Goal: Check status: Check status

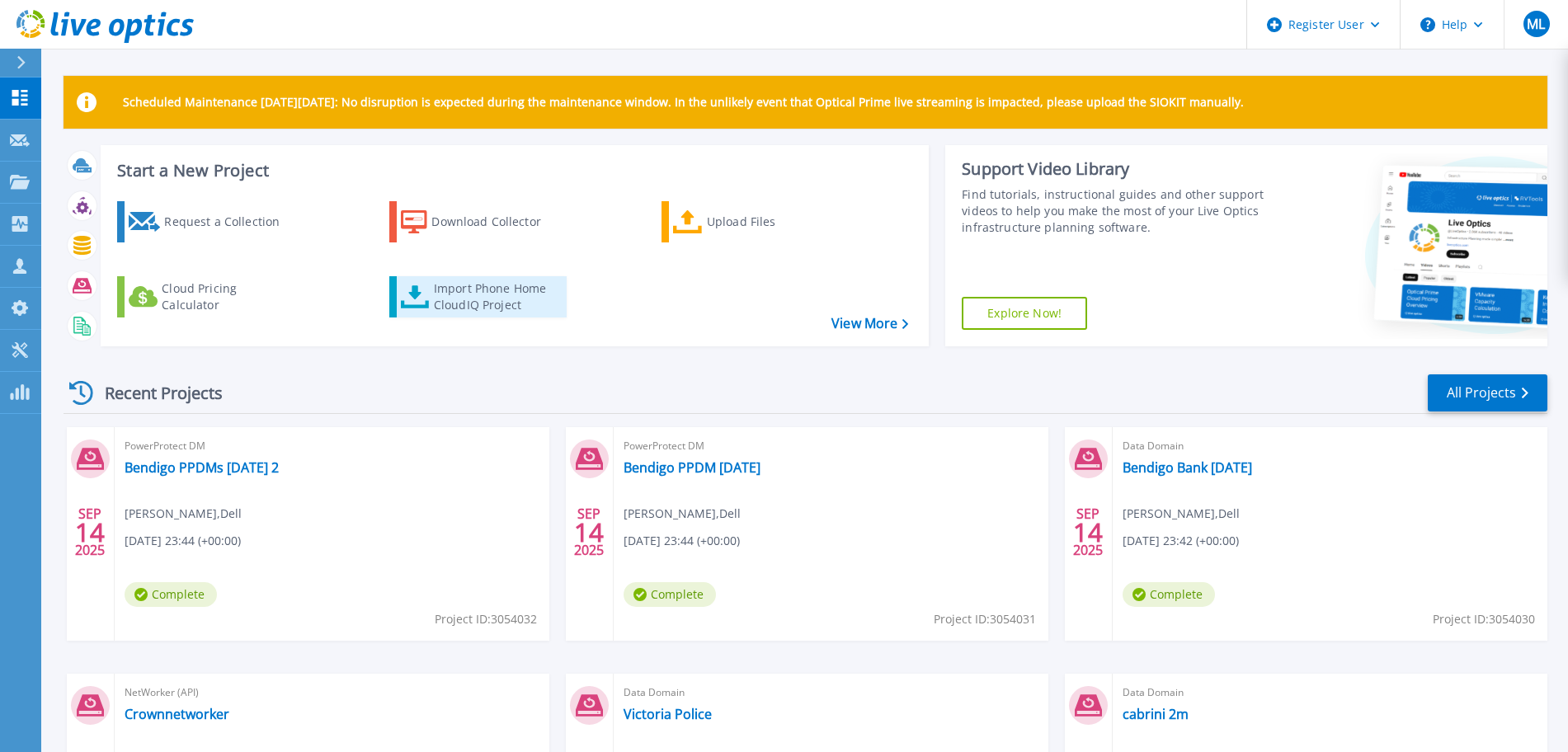
click at [500, 303] on div "Import Phone Home CloudIQ Project" at bounding box center [498, 296] width 129 height 33
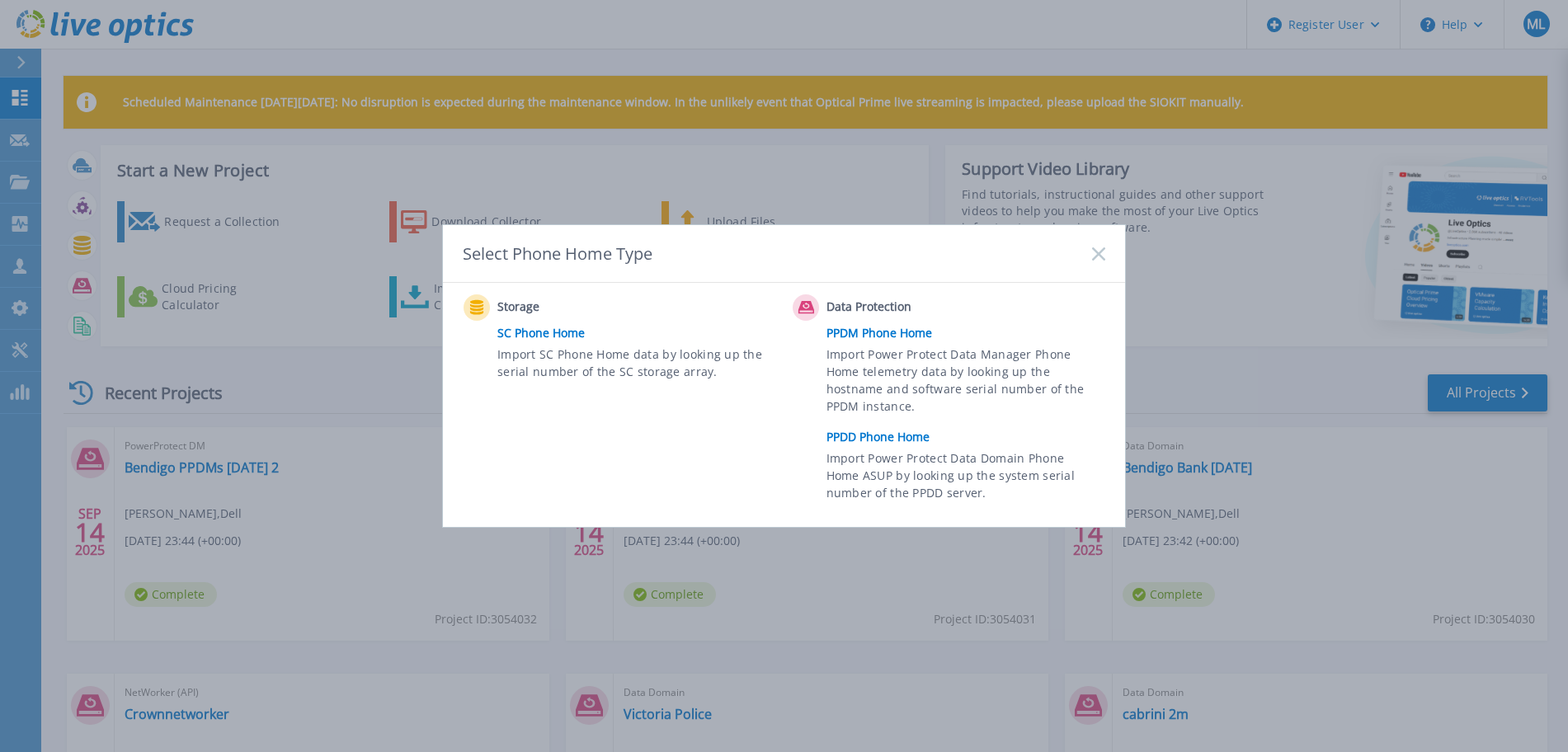
click at [862, 434] on link "PPDD Phone Home" at bounding box center [969, 437] width 287 height 25
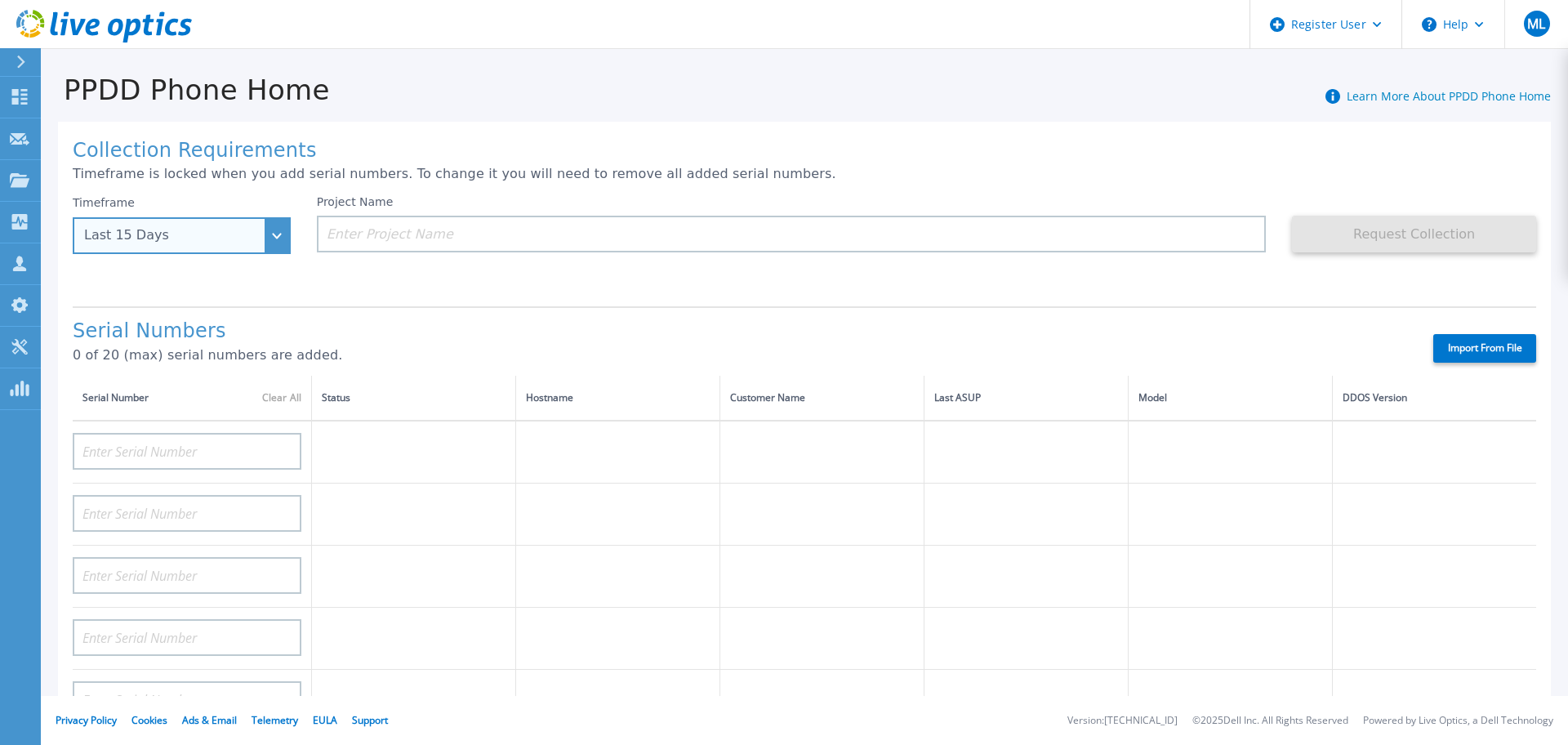
click at [246, 232] on div "Last 15 Days" at bounding box center [172, 235] width 177 height 15
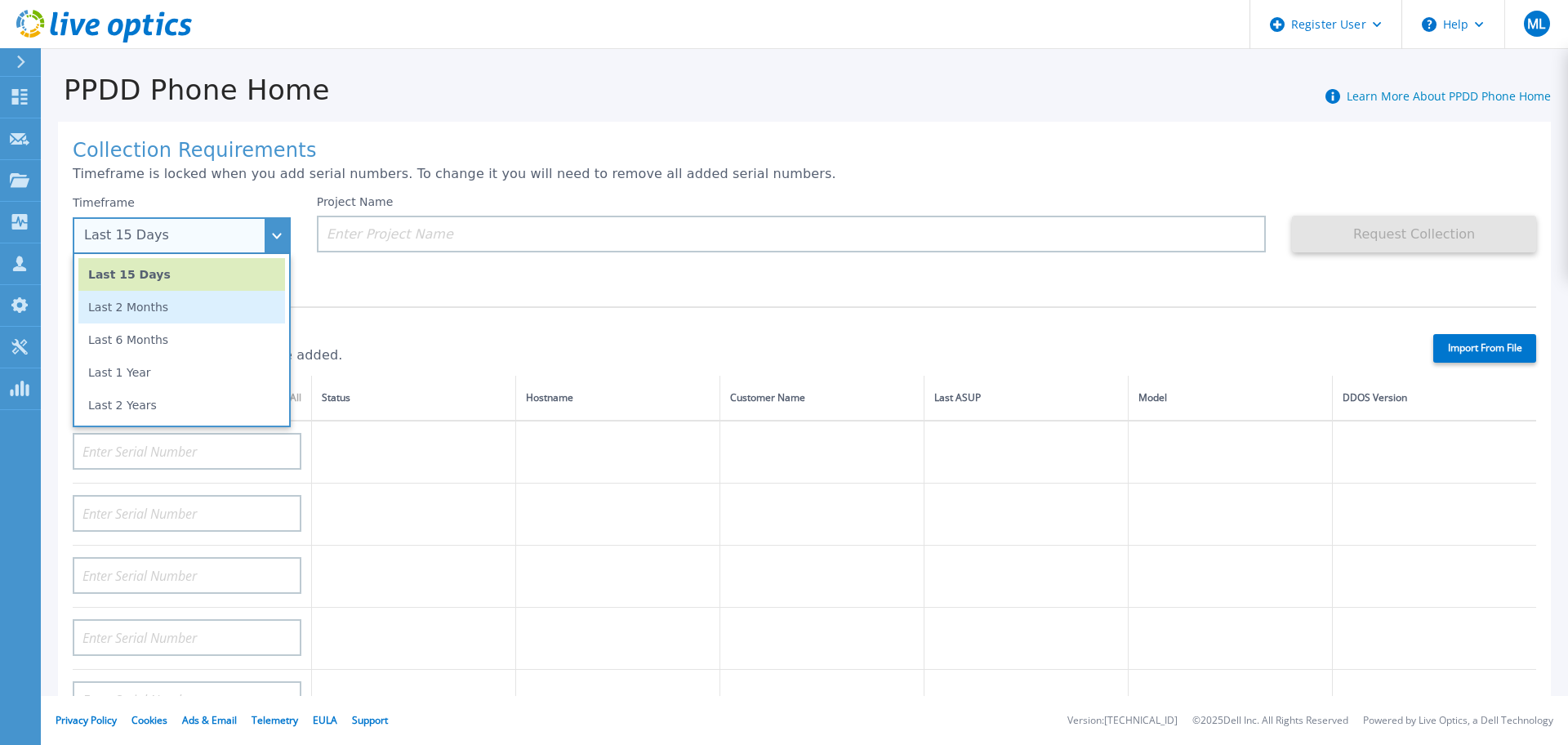
click at [202, 317] on li "Last 2 Months" at bounding box center [182, 306] width 206 height 33
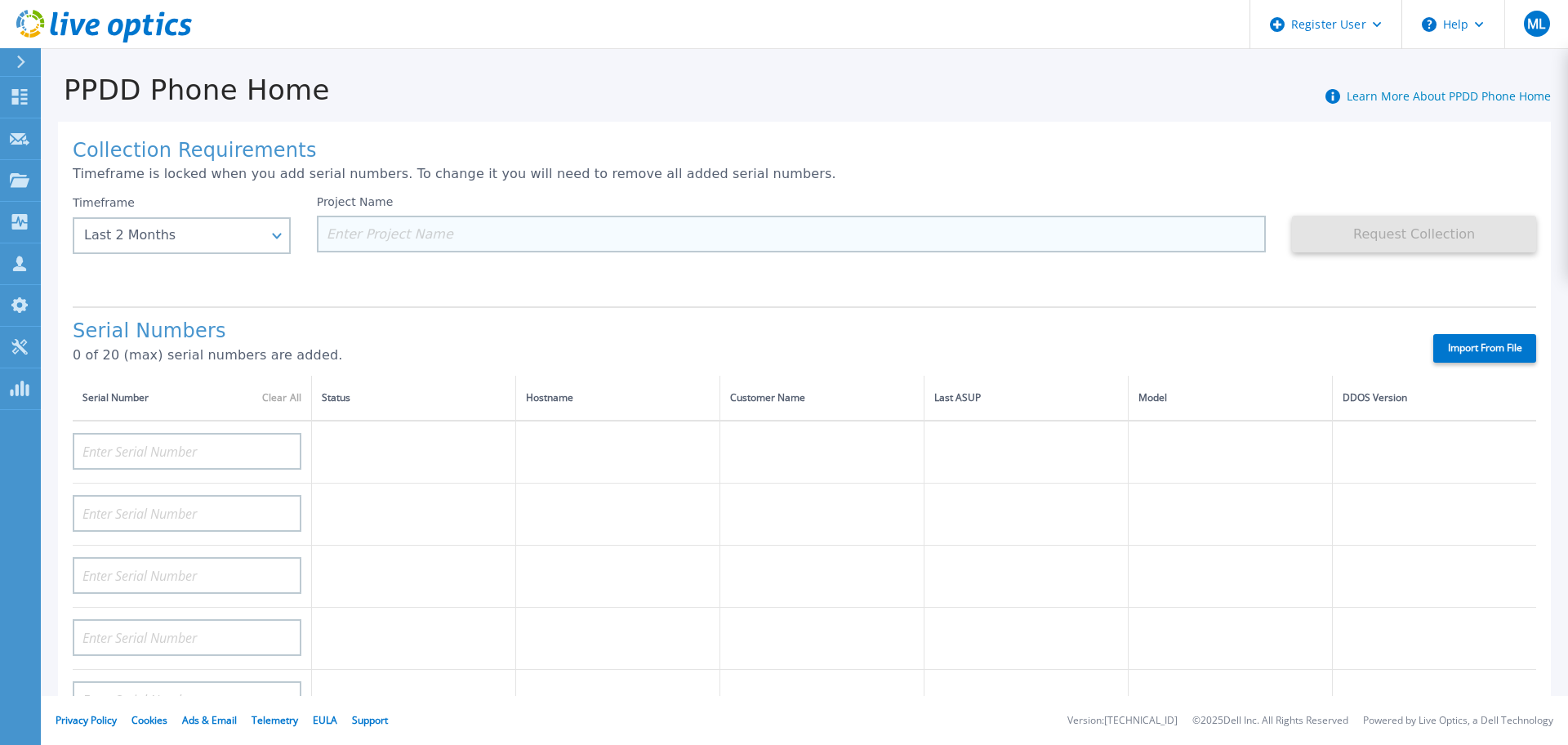
click at [416, 228] on input at bounding box center [792, 233] width 950 height 37
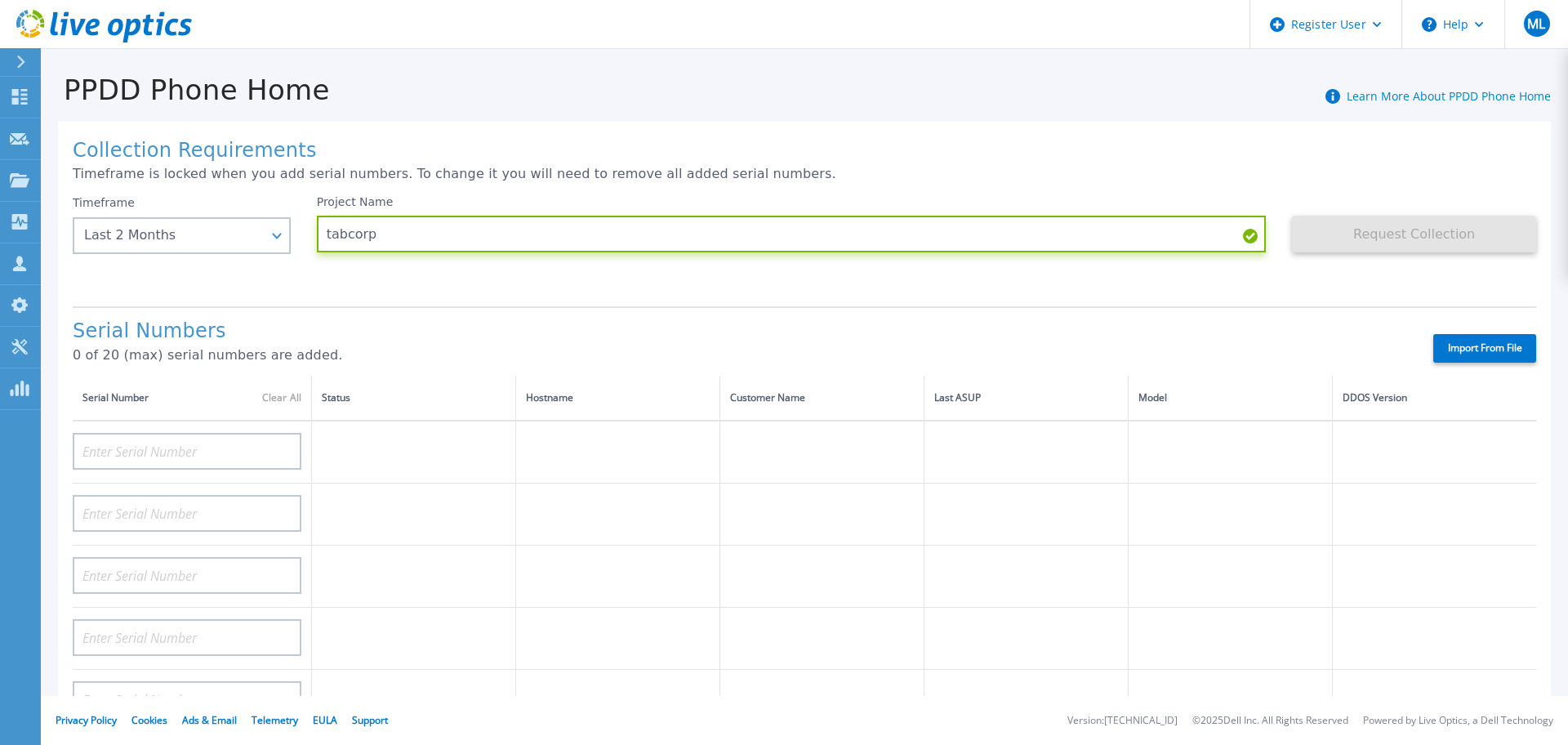
type input "tabcorp"
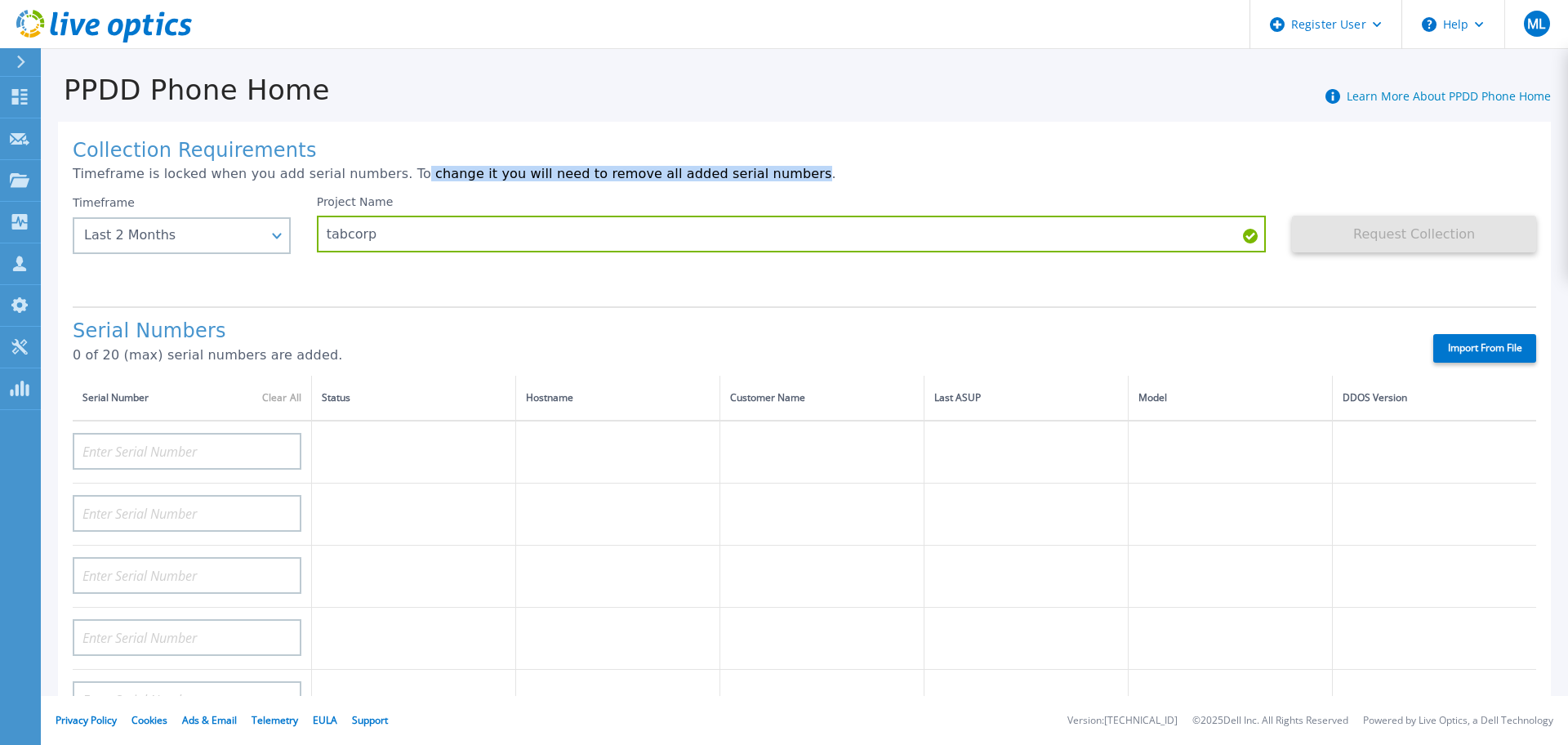
drag, startPoint x: 739, startPoint y: 165, endPoint x: 389, endPoint y: 169, distance: 350.0
click at [389, 169] on p "Timeframe is locked when you add serial numbers. To change it you will need to …" at bounding box center [805, 174] width 1464 height 15
drag, startPoint x: 69, startPoint y: 179, endPoint x: 756, endPoint y: 165, distance: 687.1
click at [756, 165] on div "Collection Requirements Timeframe is locked when you add serial numbers. To cha…" at bounding box center [804, 584] width 1493 height 924
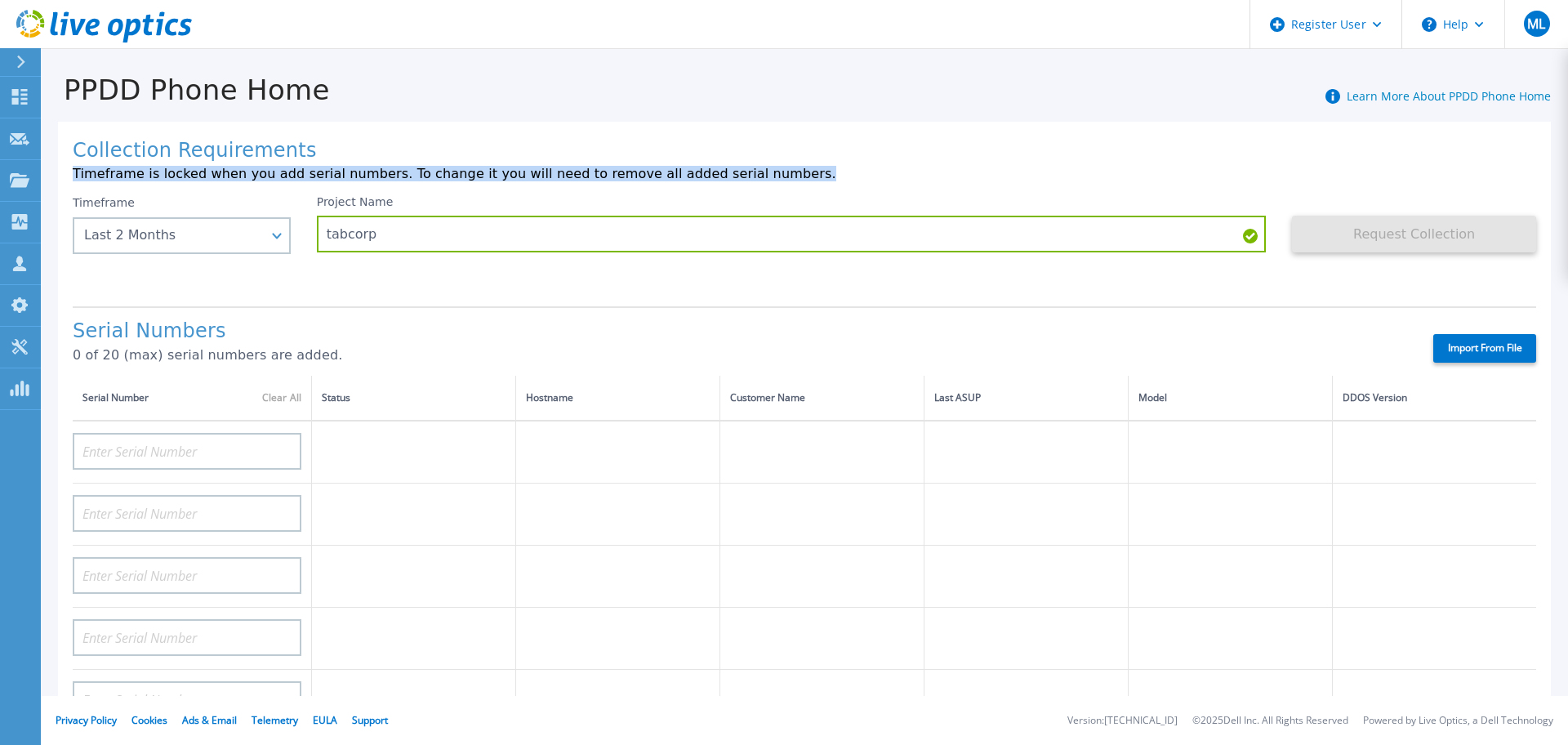
click at [814, 173] on p "Timeframe is locked when you add serial numbers. To change it you will need to …" at bounding box center [805, 174] width 1464 height 15
